Goal: Task Accomplishment & Management: Complete application form

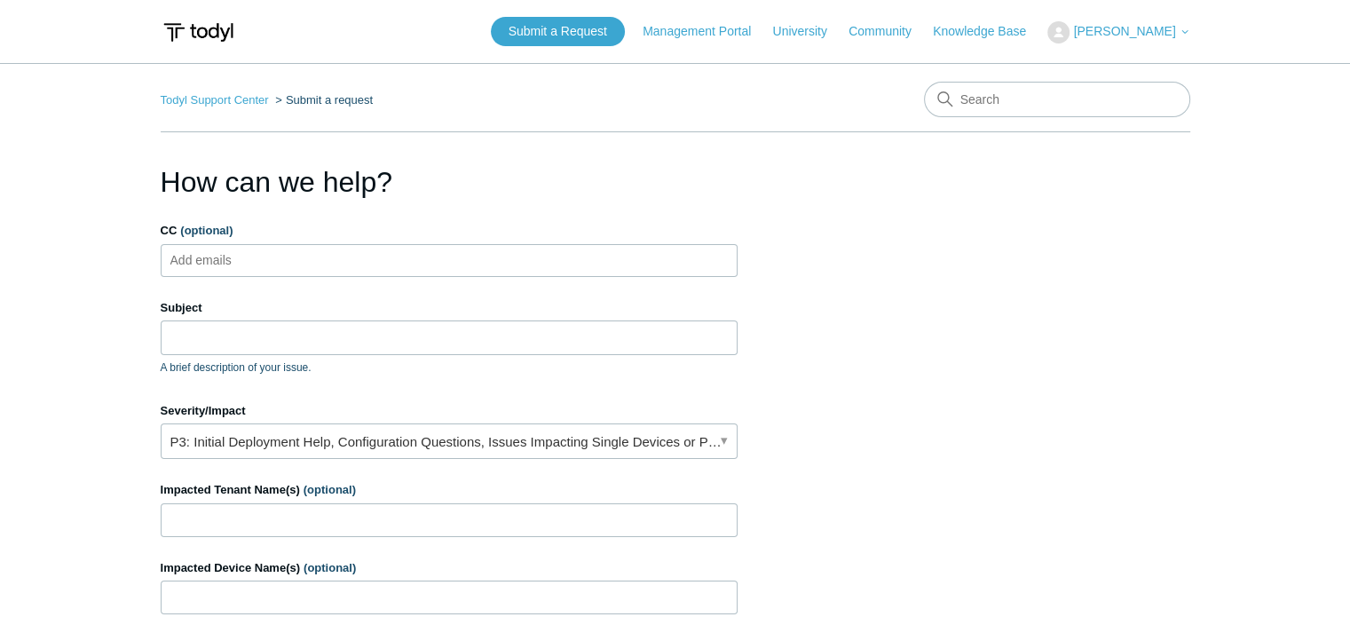
click at [312, 241] on div "CC (optional) Add emails" at bounding box center [449, 249] width 577 height 55
click at [273, 326] on input "Subject" at bounding box center [449, 337] width 577 height 34
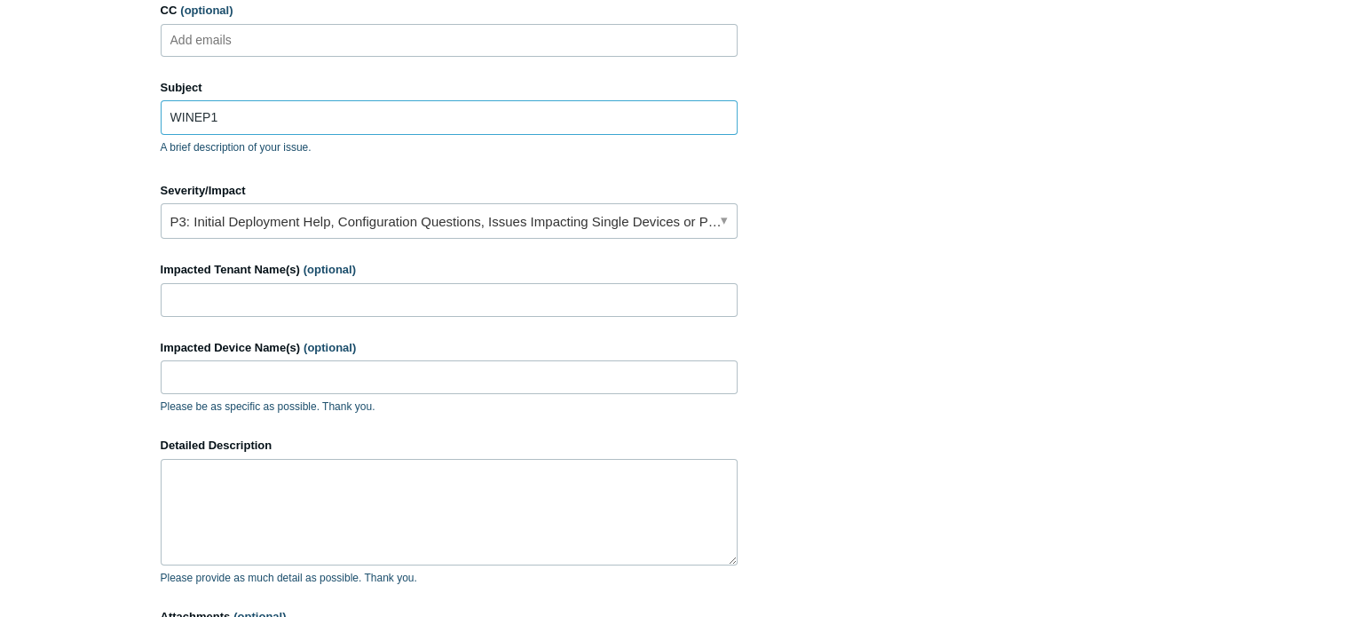
scroll to position [231, 0]
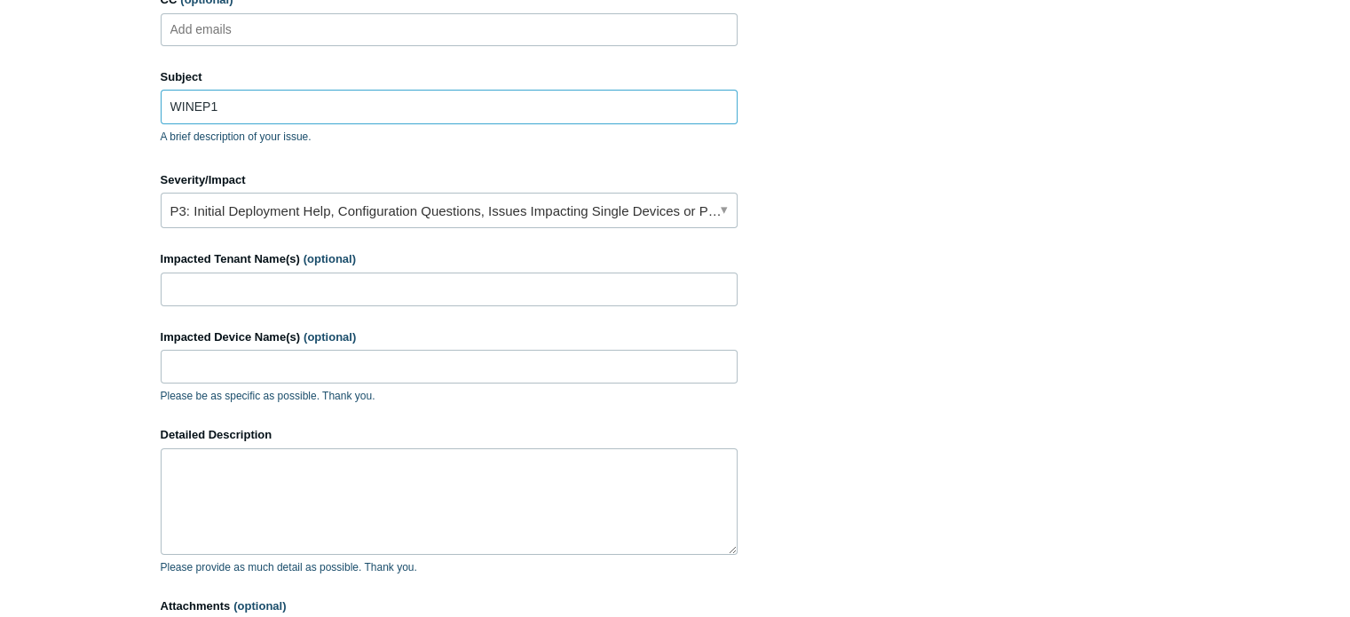
type input "WINEP1"
click at [339, 219] on link "P3: Initial Deployment Help, Configuration Questions, Issues Impacting Single D…" at bounding box center [449, 211] width 577 height 36
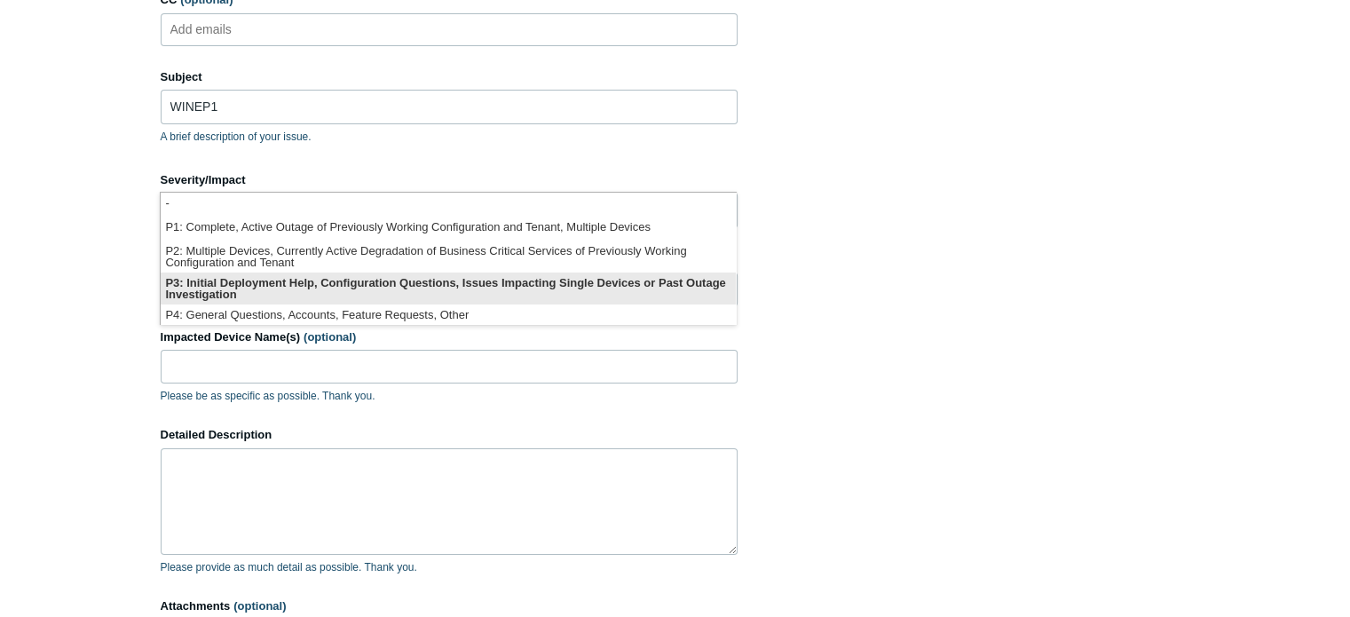
scroll to position [4, 0]
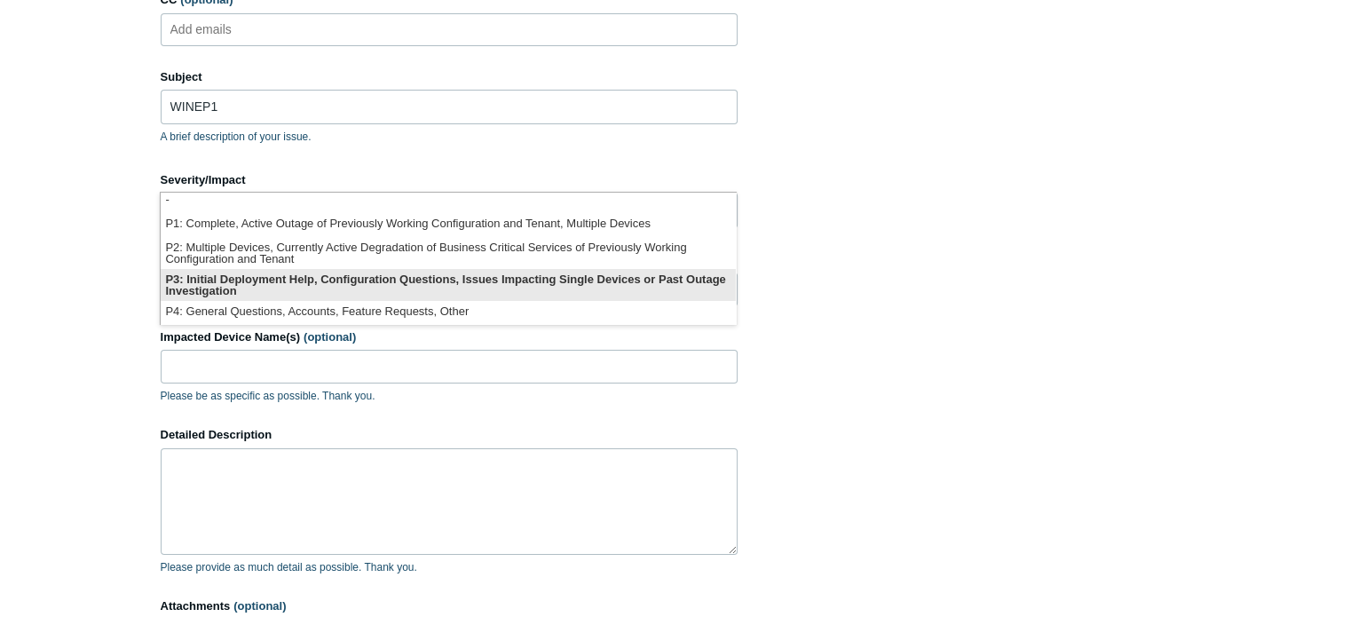
click at [345, 289] on li "P3: Initial Deployment Help, Configuration Questions, Issues Impacting Single D…" at bounding box center [448, 285] width 575 height 32
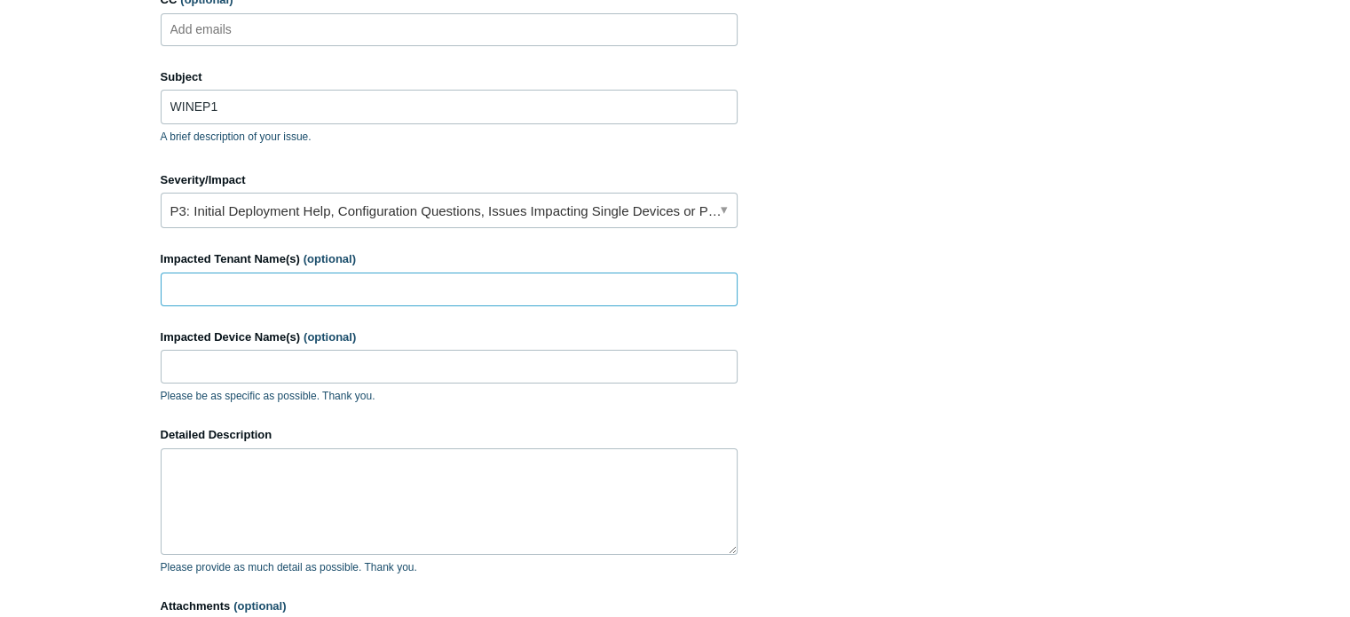
click at [254, 290] on input "Impacted Tenant Name(s) (optional)" at bounding box center [449, 290] width 577 height 34
type input "[PERSON_NAME] Printing"
click at [312, 374] on input "Impacted Device Name(s) (optional)" at bounding box center [449, 367] width 577 height 34
type input "WINEP1"
click at [339, 455] on textarea "Detailed Description" at bounding box center [449, 501] width 577 height 107
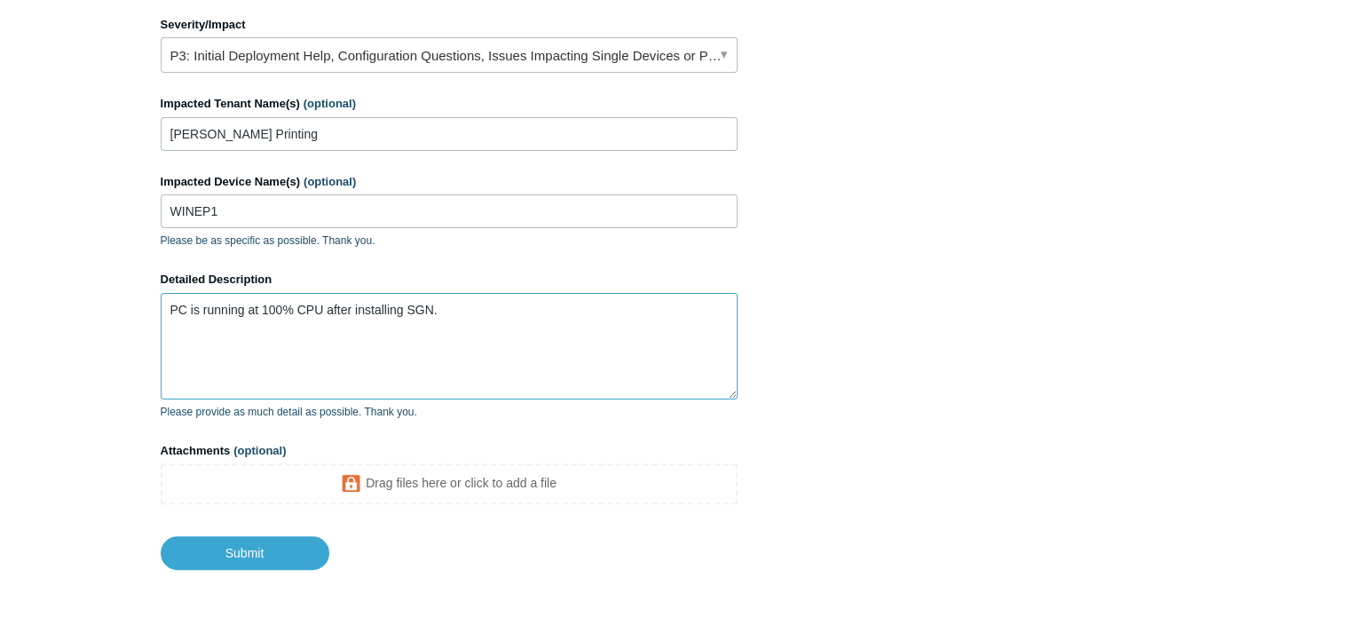
scroll to position [461, 0]
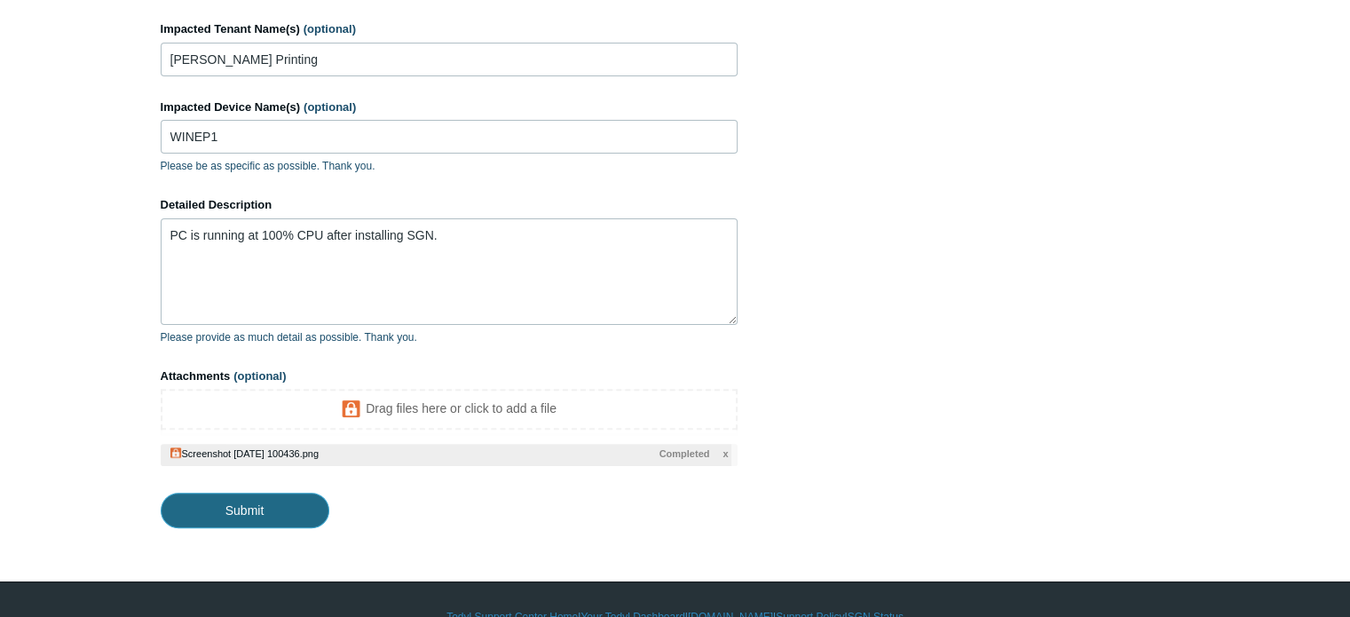
click at [245, 498] on input "Submit" at bounding box center [245, 511] width 169 height 36
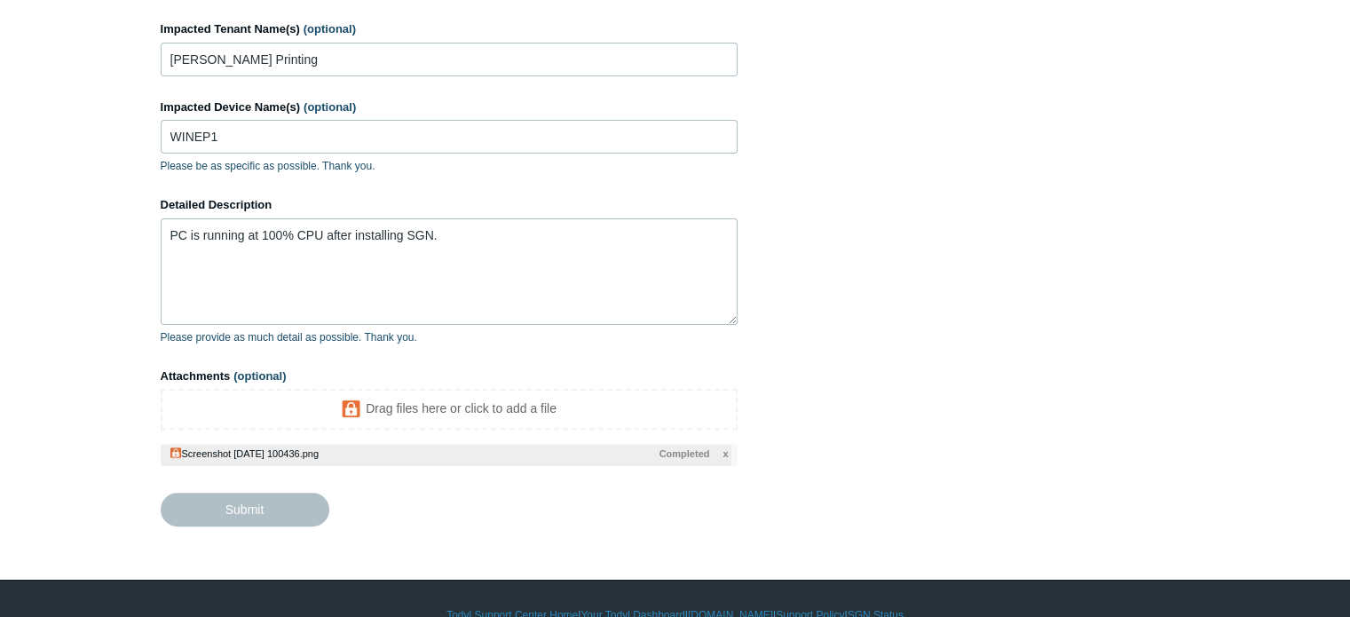
type textarea "PC is running at 100% CPU after installing SGN. This ticket includes a secure a…"
